Goal: Find specific page/section: Find specific page/section

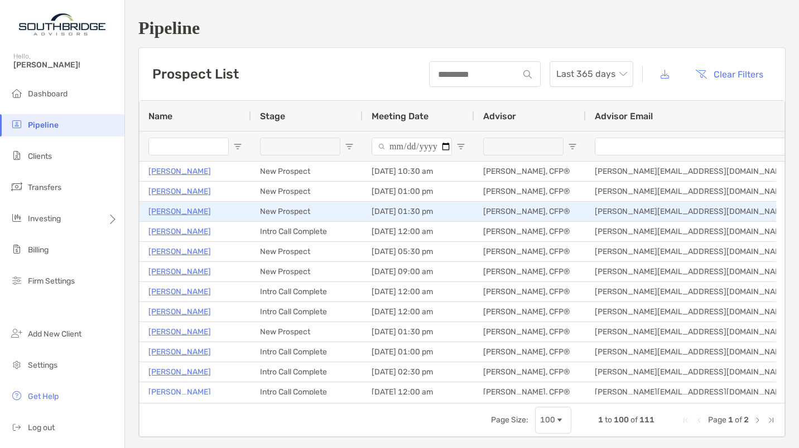
click at [186, 209] on p "[PERSON_NAME]" at bounding box center [179, 212] width 62 height 14
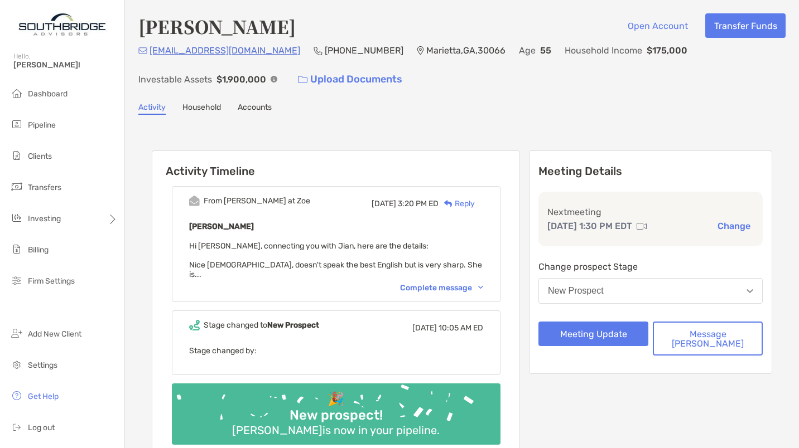
click at [449, 283] on div "Complete message" at bounding box center [441, 287] width 83 height 9
